Goal: Check status: Check status

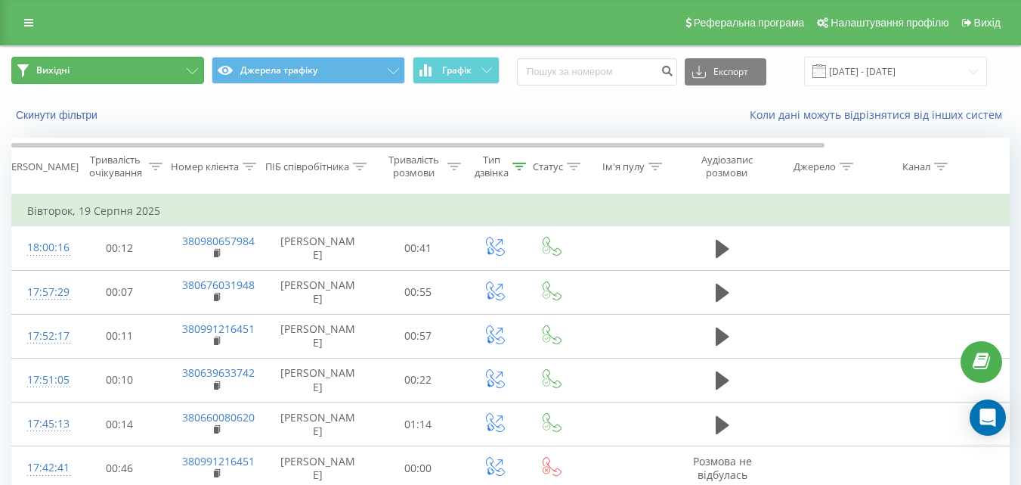
click at [194, 70] on icon at bounding box center [192, 71] width 11 height 6
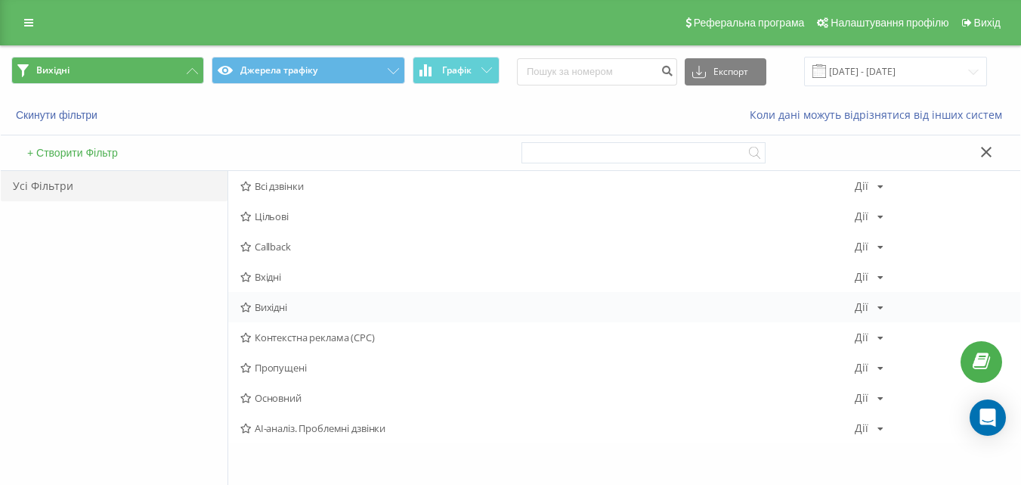
click at [274, 305] on span "Вихідні" at bounding box center [547, 307] width 615 height 11
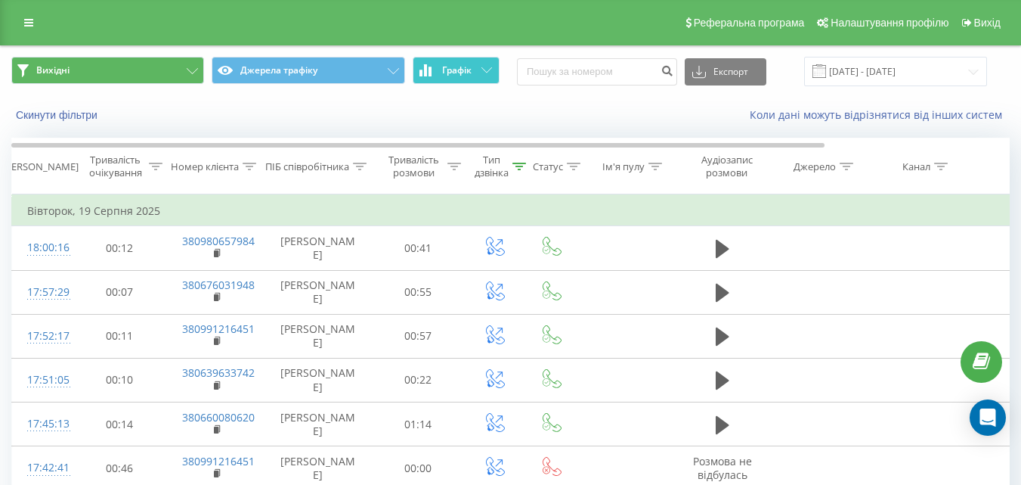
click at [466, 60] on button "Графік" at bounding box center [456, 70] width 87 height 27
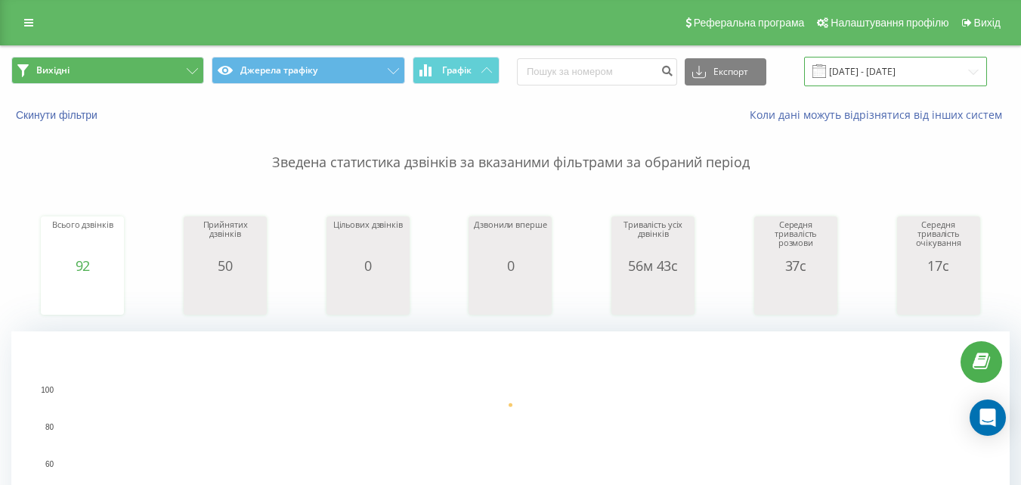
click at [919, 63] on input "[DATE] - [DATE]" at bounding box center [895, 71] width 183 height 29
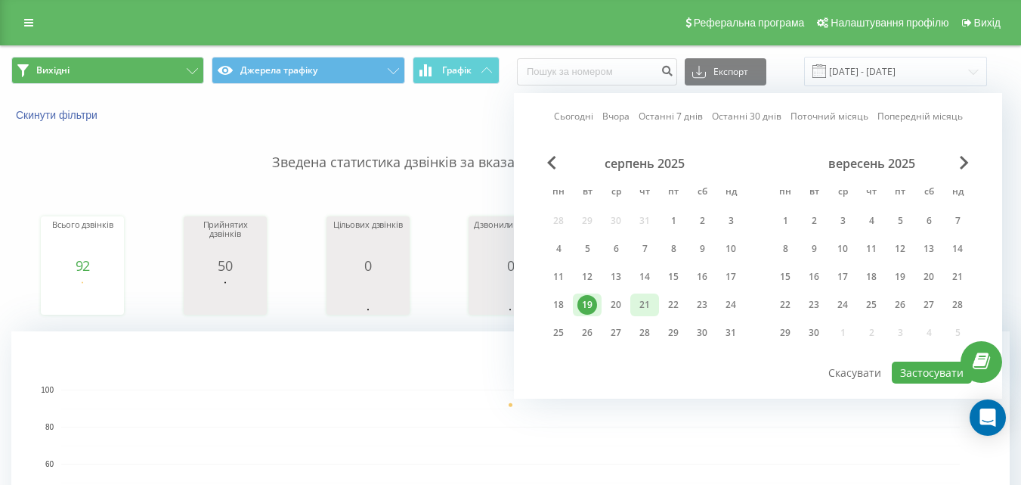
click at [641, 302] on div "21" at bounding box center [645, 305] width 20 height 20
click at [904, 365] on button "Застосувати" at bounding box center [932, 372] width 80 height 22
type input "[DATE] - [DATE]"
